Goal: Task Accomplishment & Management: Manage account settings

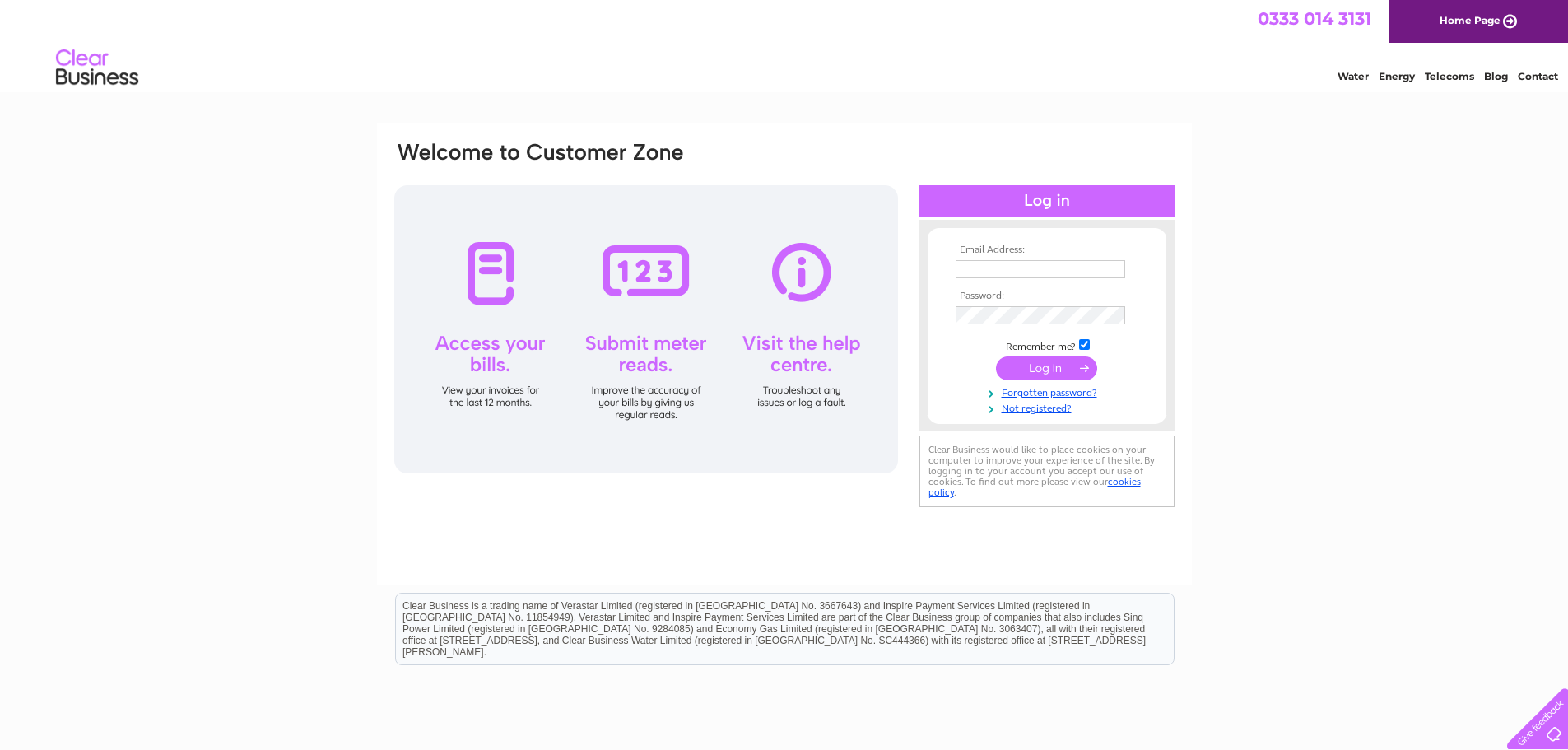
type input "[EMAIL_ADDRESS][DOMAIN_NAME]"
click at [1046, 358] on input "submit" at bounding box center [1046, 368] width 101 height 23
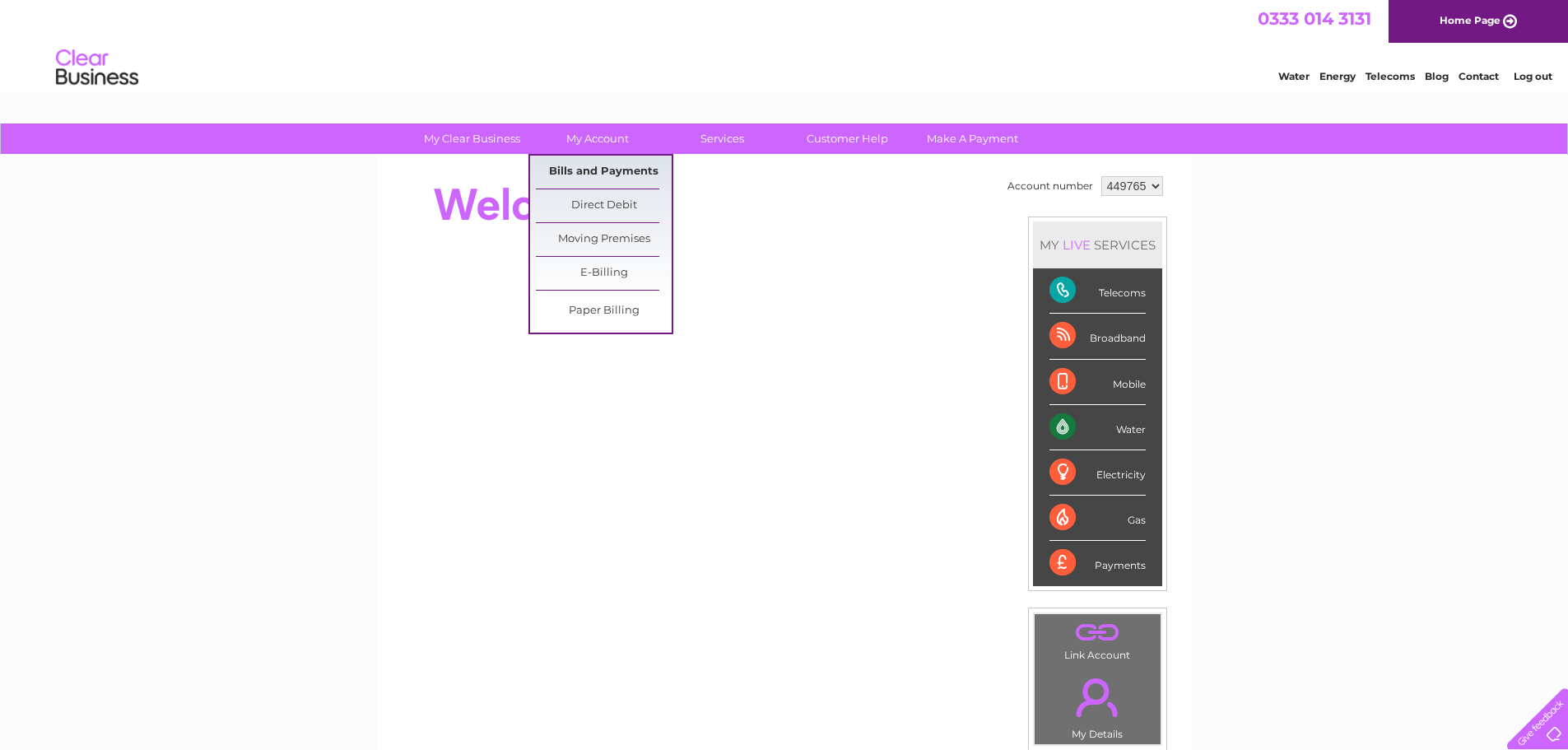
click at [610, 175] on link "Bills and Payments" at bounding box center [604, 172] width 136 height 33
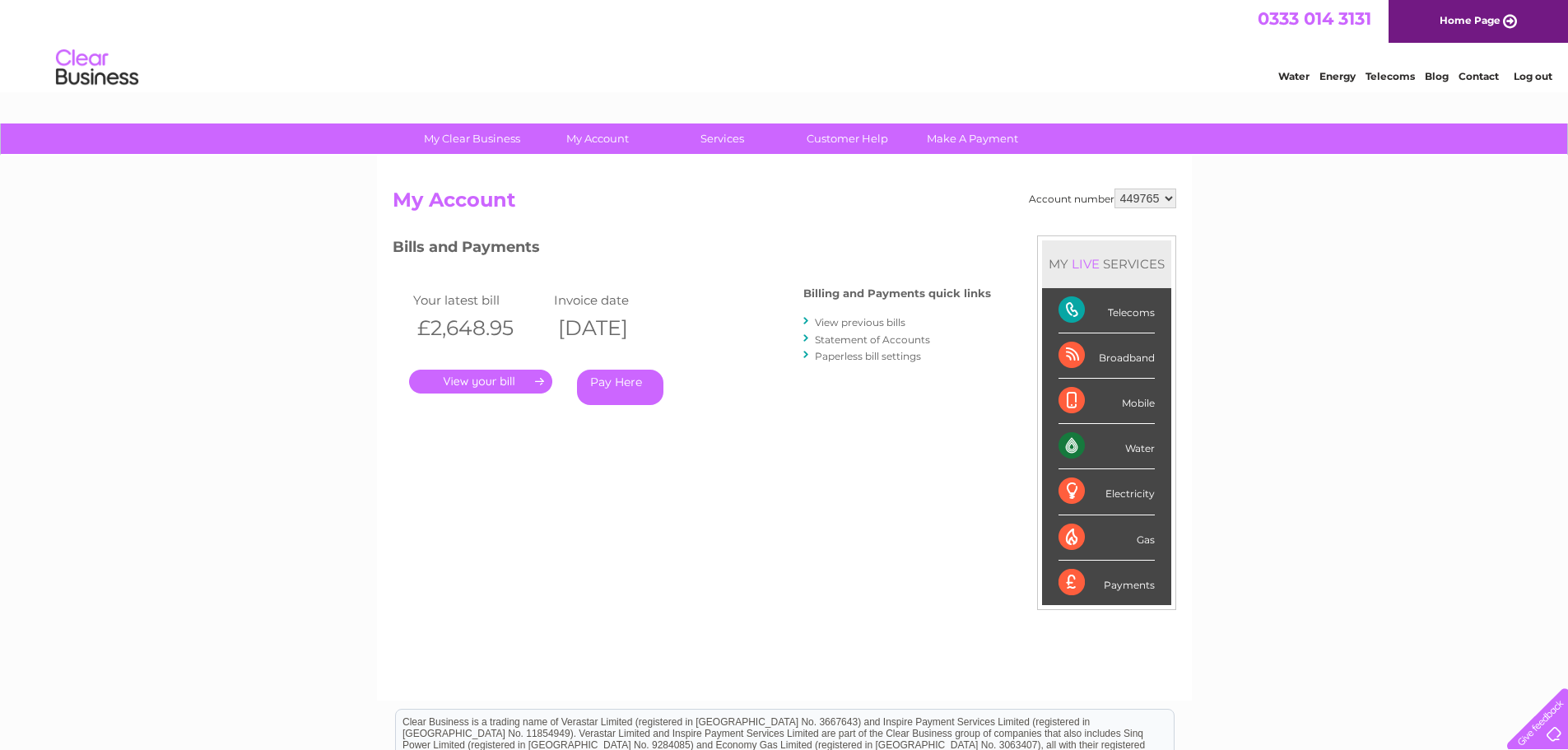
click at [522, 382] on link "." at bounding box center [480, 381] width 143 height 24
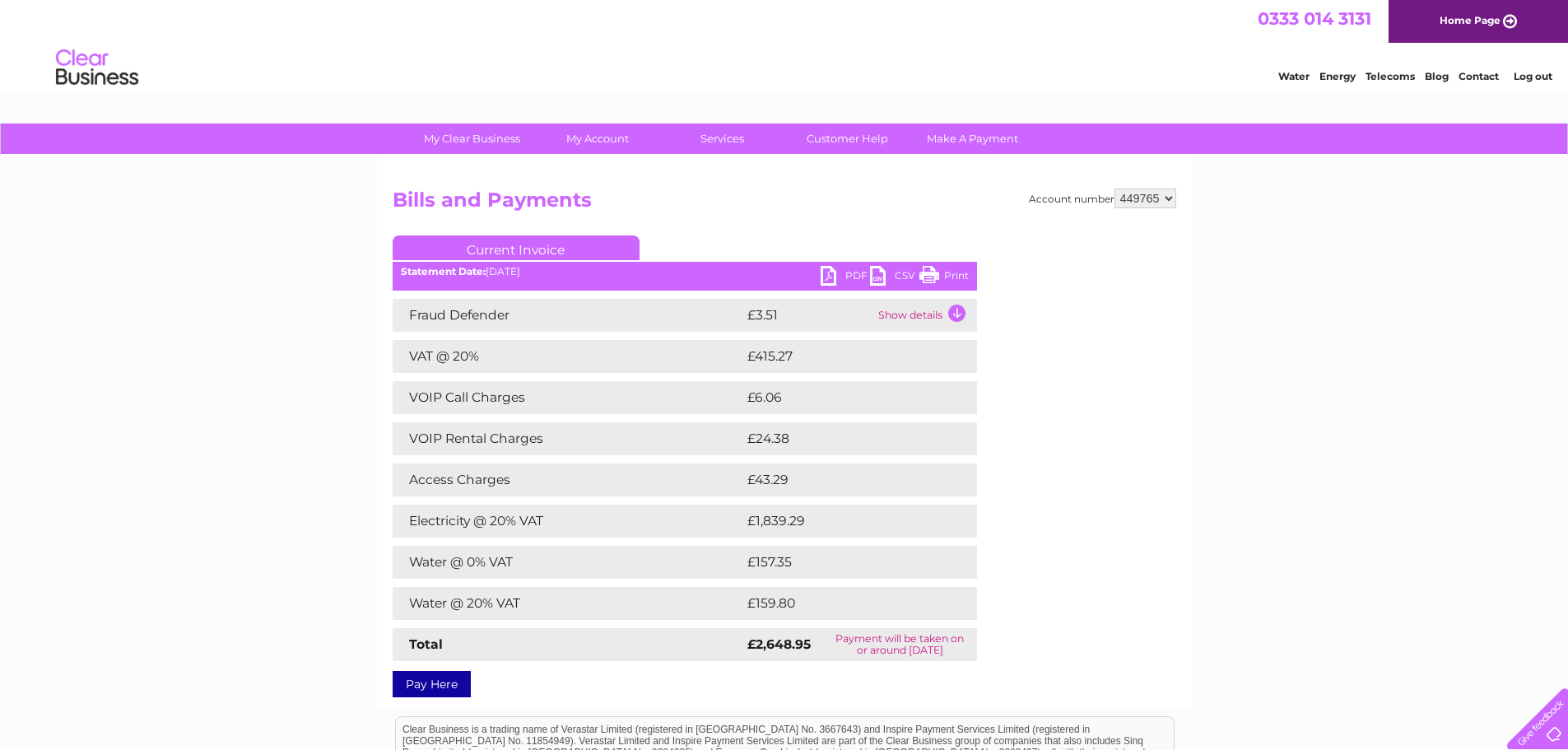
click at [854, 272] on link "PDF" at bounding box center [845, 277] width 50 height 24
